Goal: Obtain resource: Obtain resource

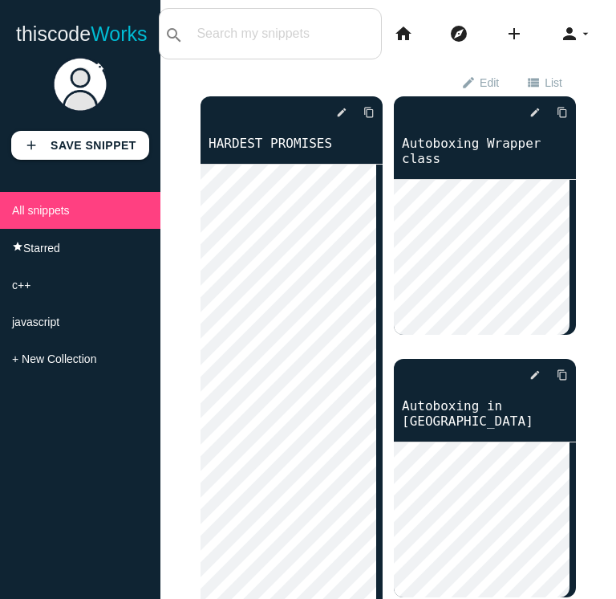
scroll to position [47, 0]
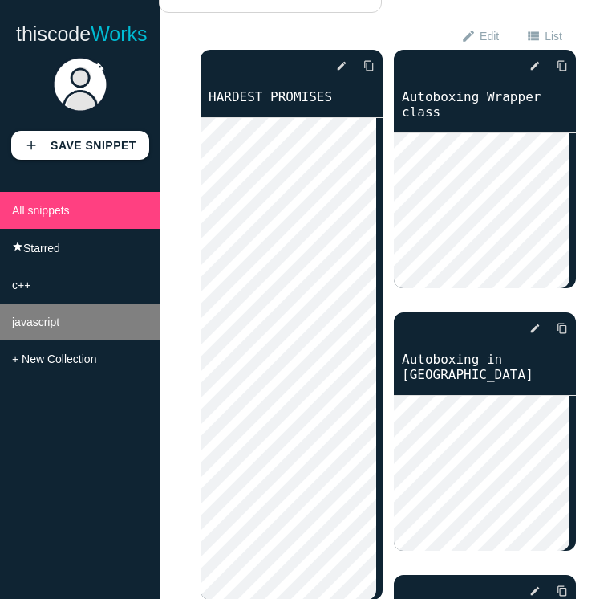
click at [96, 319] on li "javascript" at bounding box center [80, 321] width 161 height 37
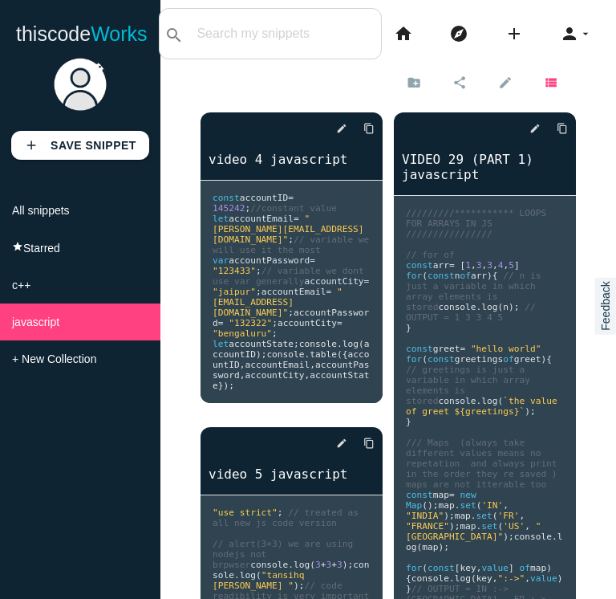
click at [544, 71] on icon "view_list" at bounding box center [551, 81] width 14 height 27
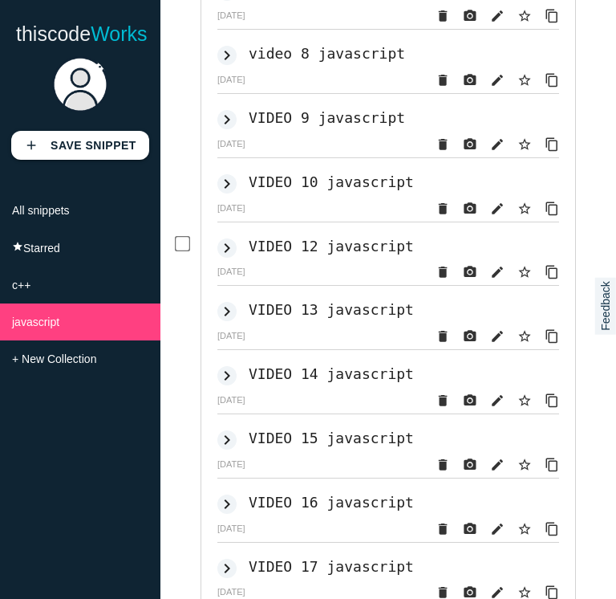
scroll to position [359, 0]
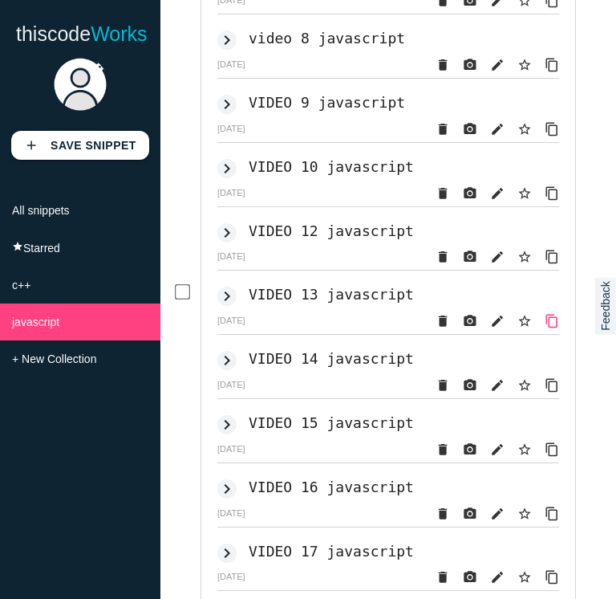
click at [545, 331] on icon "content_copy" at bounding box center [552, 321] width 14 height 29
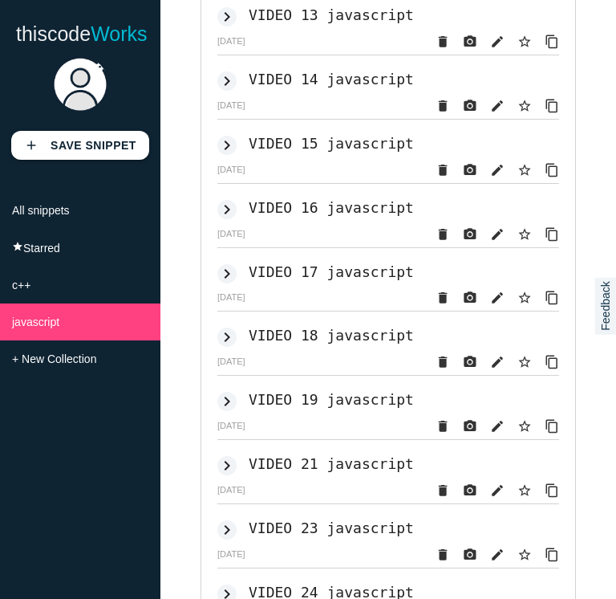
scroll to position [635, 0]
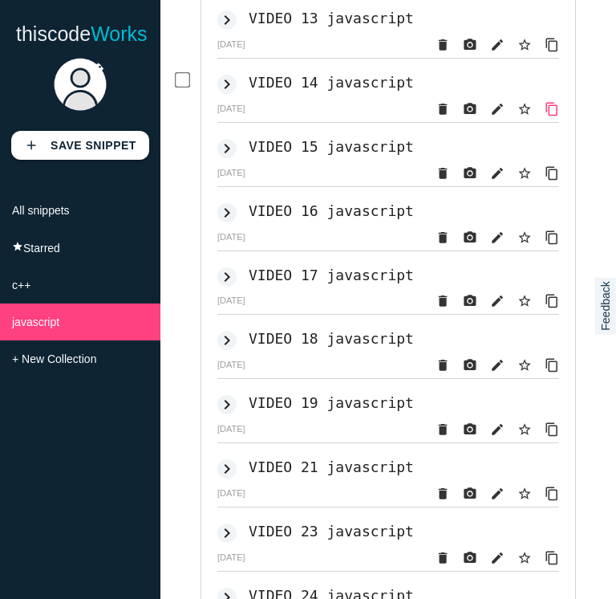
click at [545, 123] on icon "content_copy" at bounding box center [552, 109] width 14 height 29
click at [315, 155] on h2 "VIDEO 15 javascript" at bounding box center [331, 146] width 165 height 17
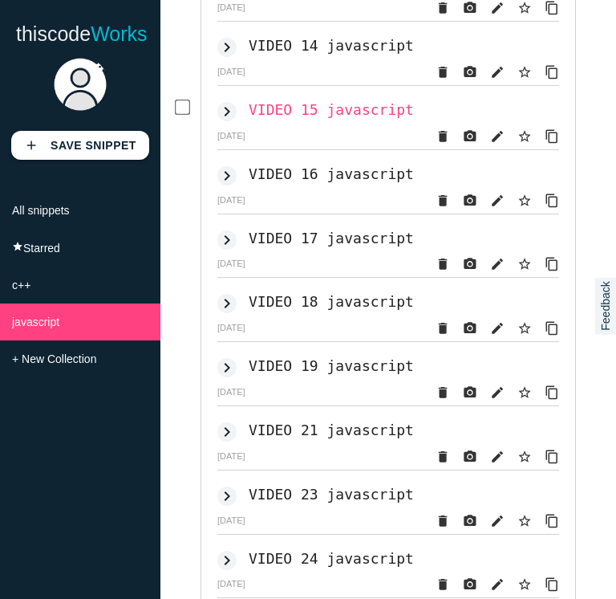
scroll to position [698, 0]
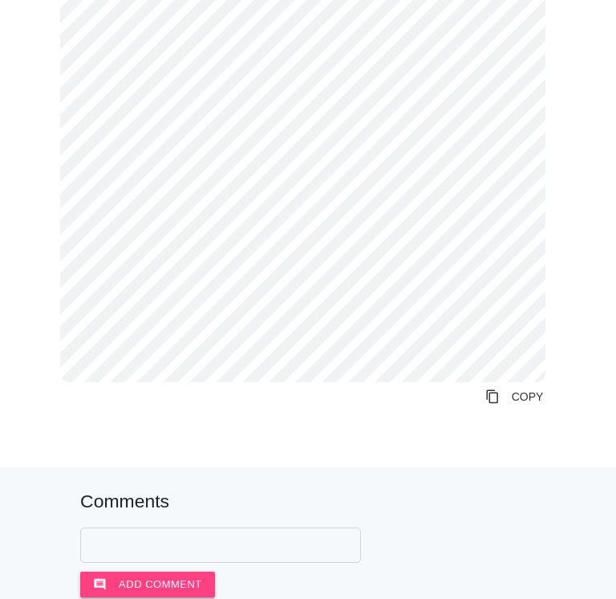
scroll to position [663, 0]
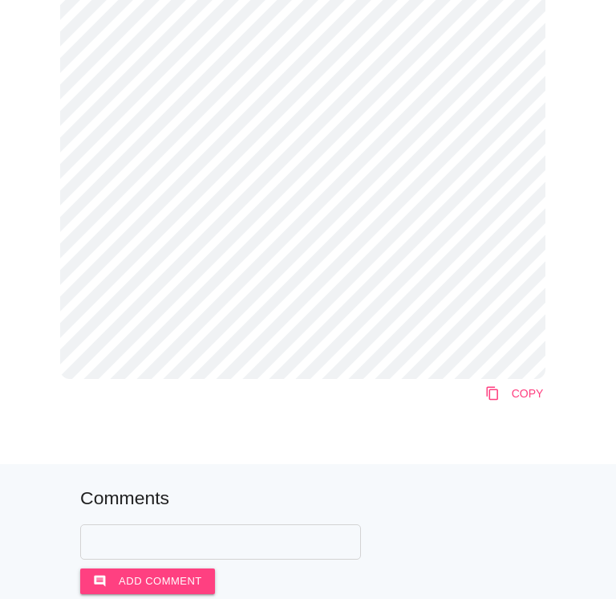
click at [499, 393] on link "content_copy COPY" at bounding box center [515, 393] width 84 height 29
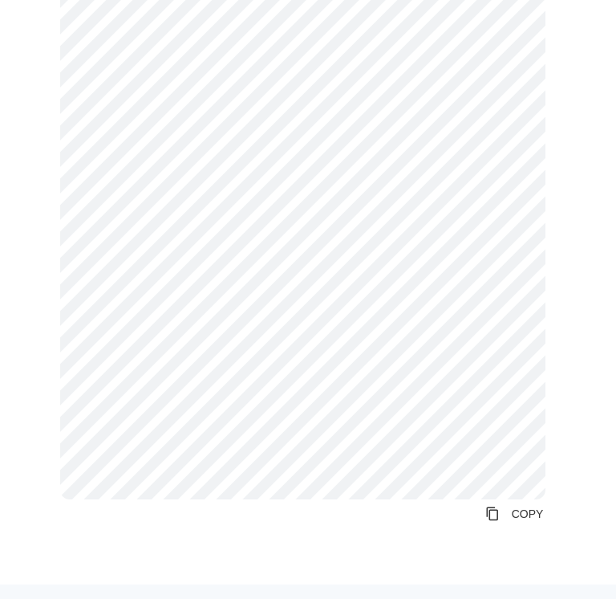
scroll to position [558, 0]
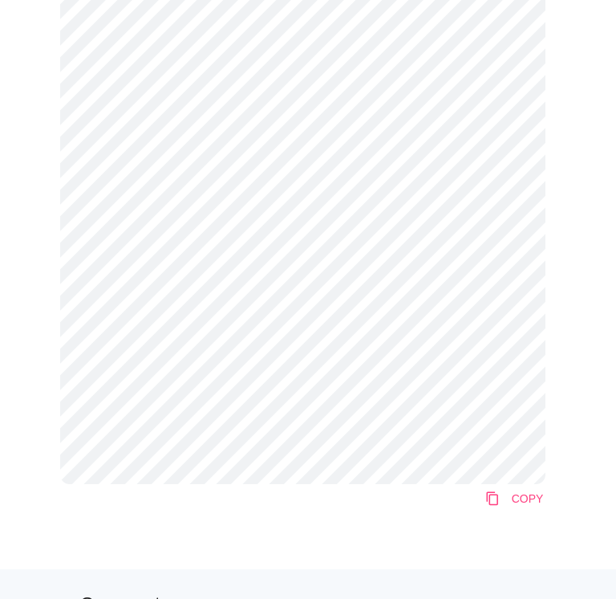
click at [486, 511] on icon "content_copy" at bounding box center [493, 498] width 14 height 29
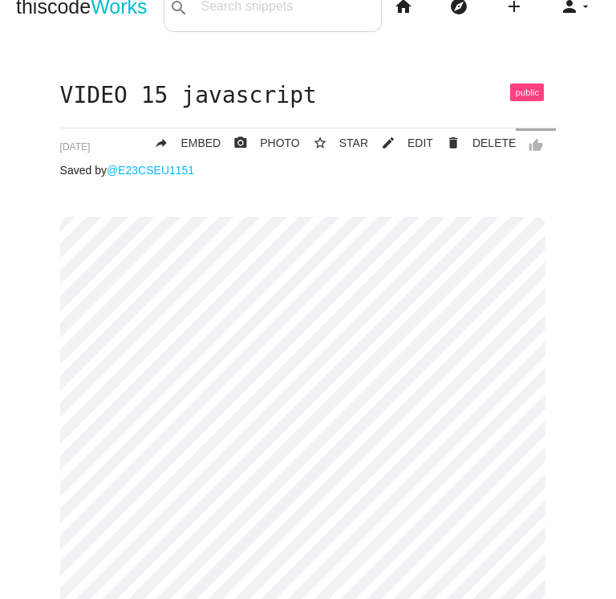
scroll to position [22, 0]
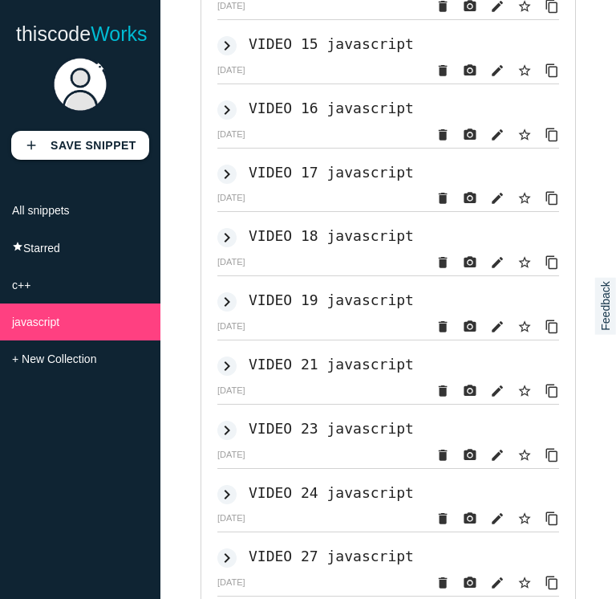
scroll to position [735, 0]
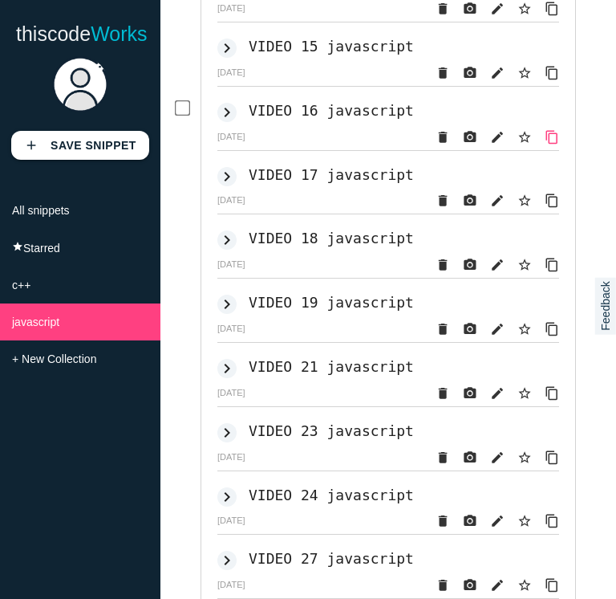
click at [545, 150] on icon "content_copy" at bounding box center [552, 137] width 14 height 29
click at [302, 183] on h2 "VIDEO 17 javascript" at bounding box center [331, 174] width 165 height 17
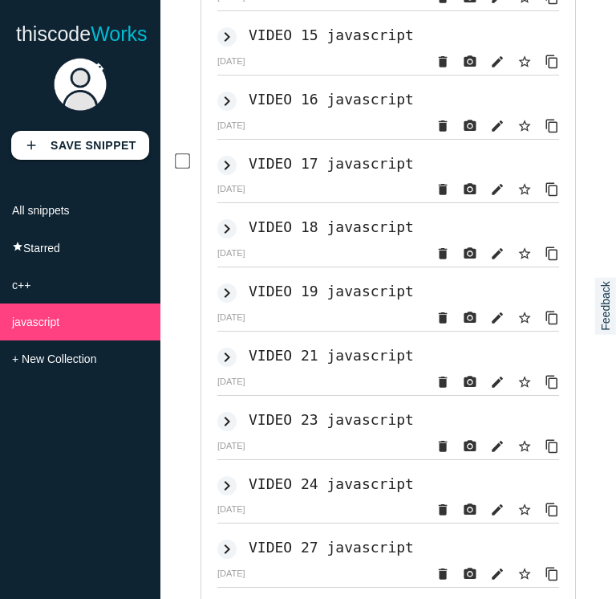
scroll to position [745, 0]
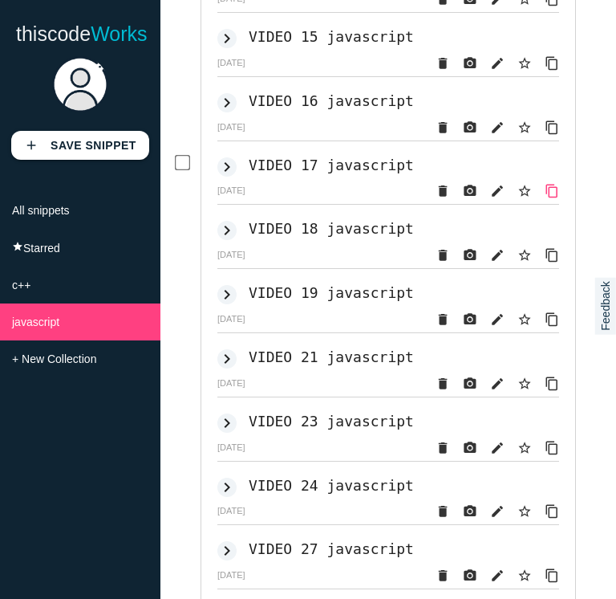
click at [545, 205] on icon "content_copy" at bounding box center [552, 191] width 14 height 29
